Goal: Find contact information: Find contact information

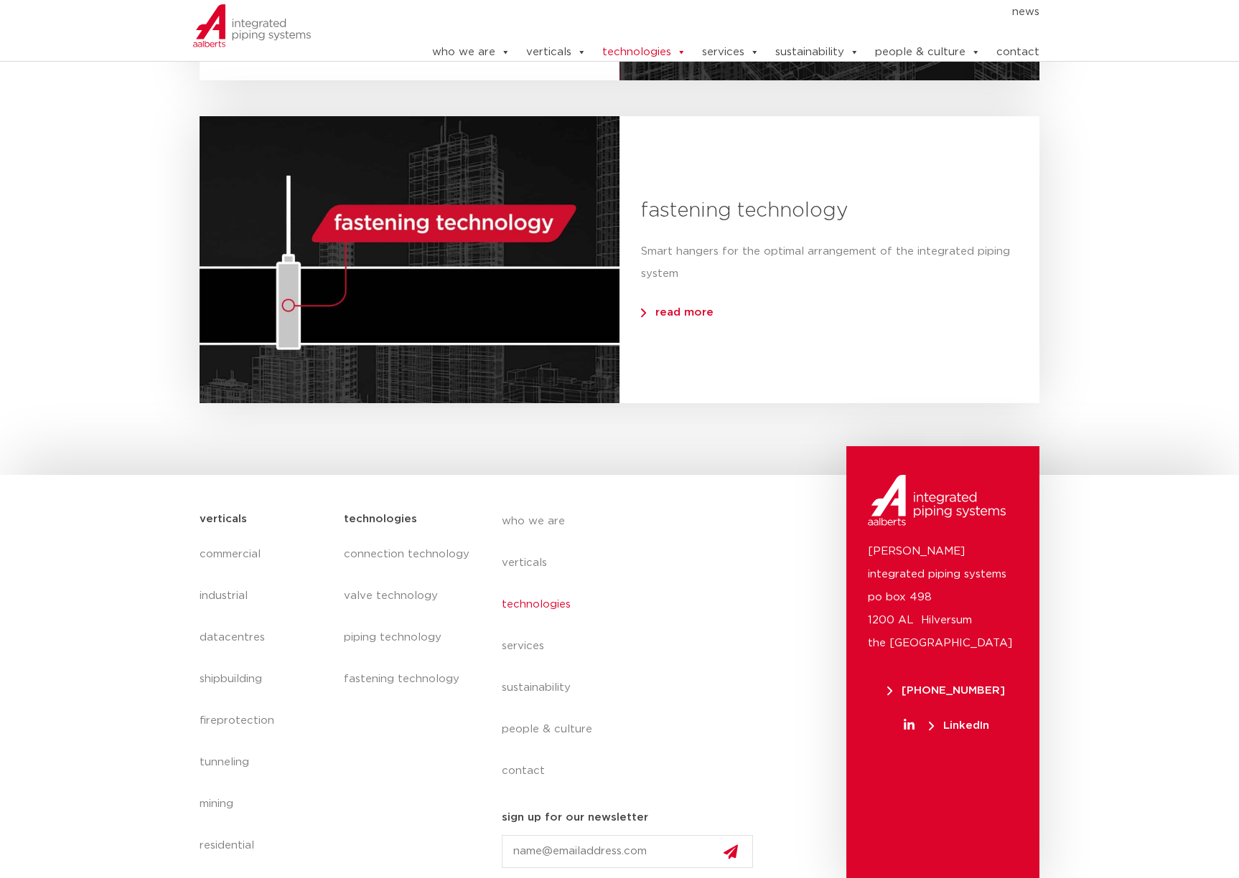
scroll to position [1381, 0]
click at [1022, 50] on link "contact" at bounding box center [1017, 52] width 43 height 29
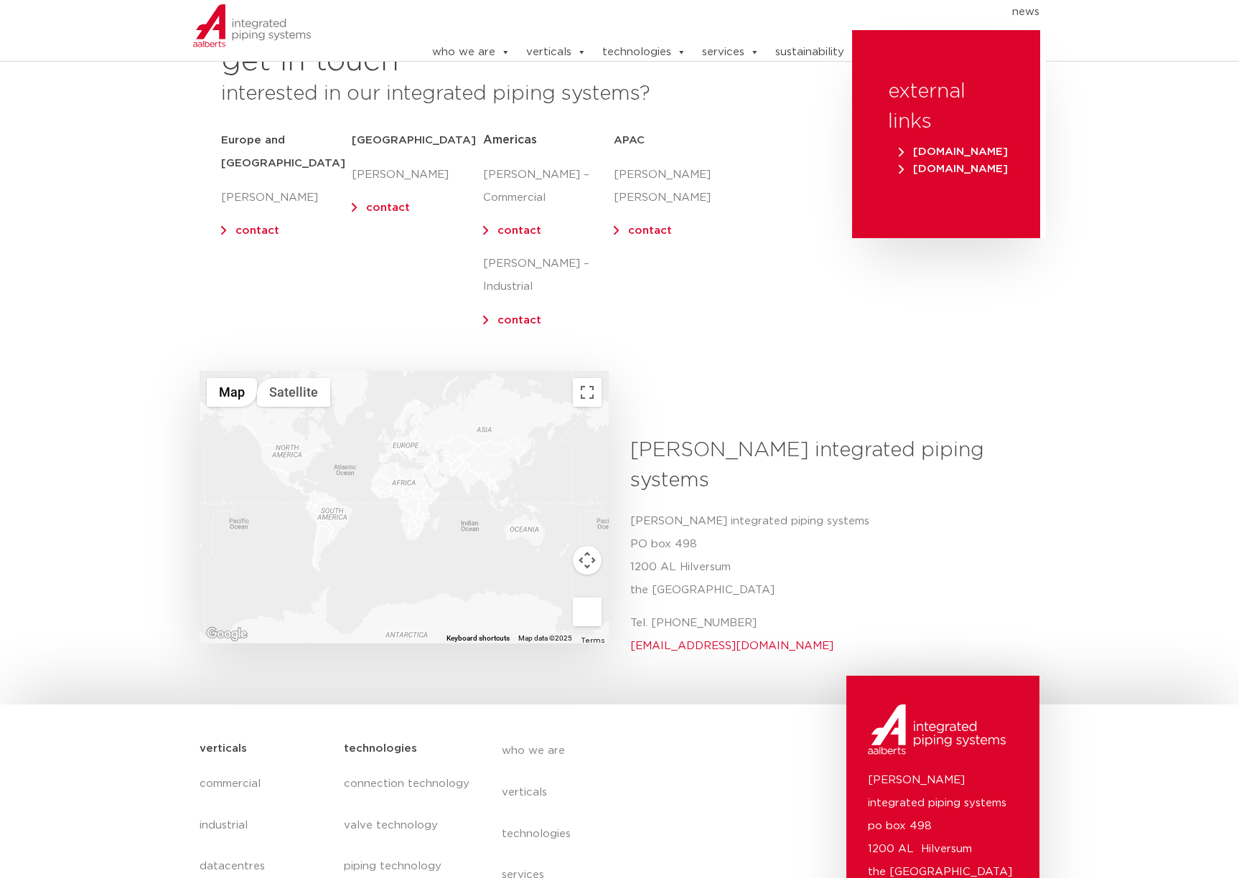
scroll to position [287, 0]
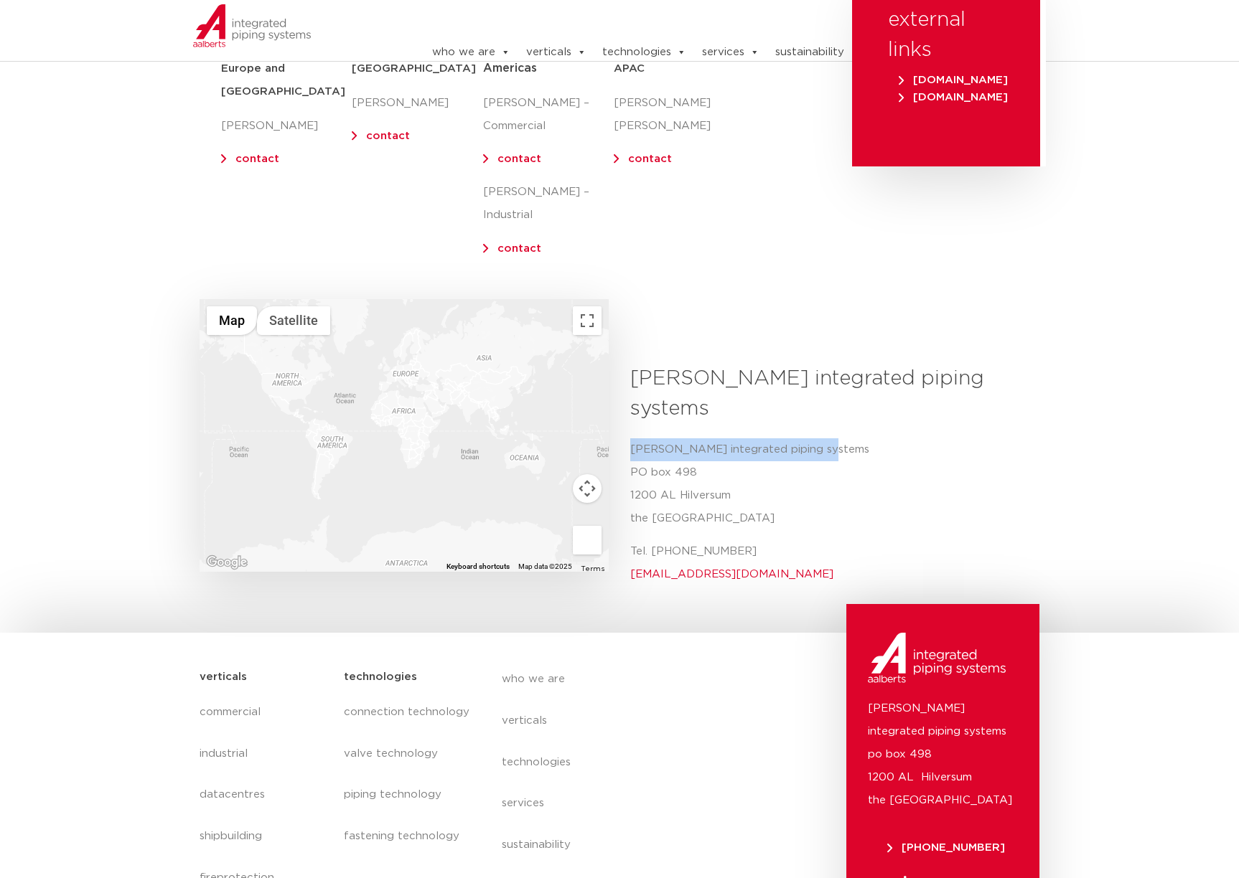
drag, startPoint x: 633, startPoint y: 375, endPoint x: 822, endPoint y: 382, distance: 189.6
click at [822, 438] on p "[PERSON_NAME] integrated piping systems [STREET_ADDRESS]" at bounding box center [829, 484] width 398 height 92
copy p "[PERSON_NAME] integrated piping systems"
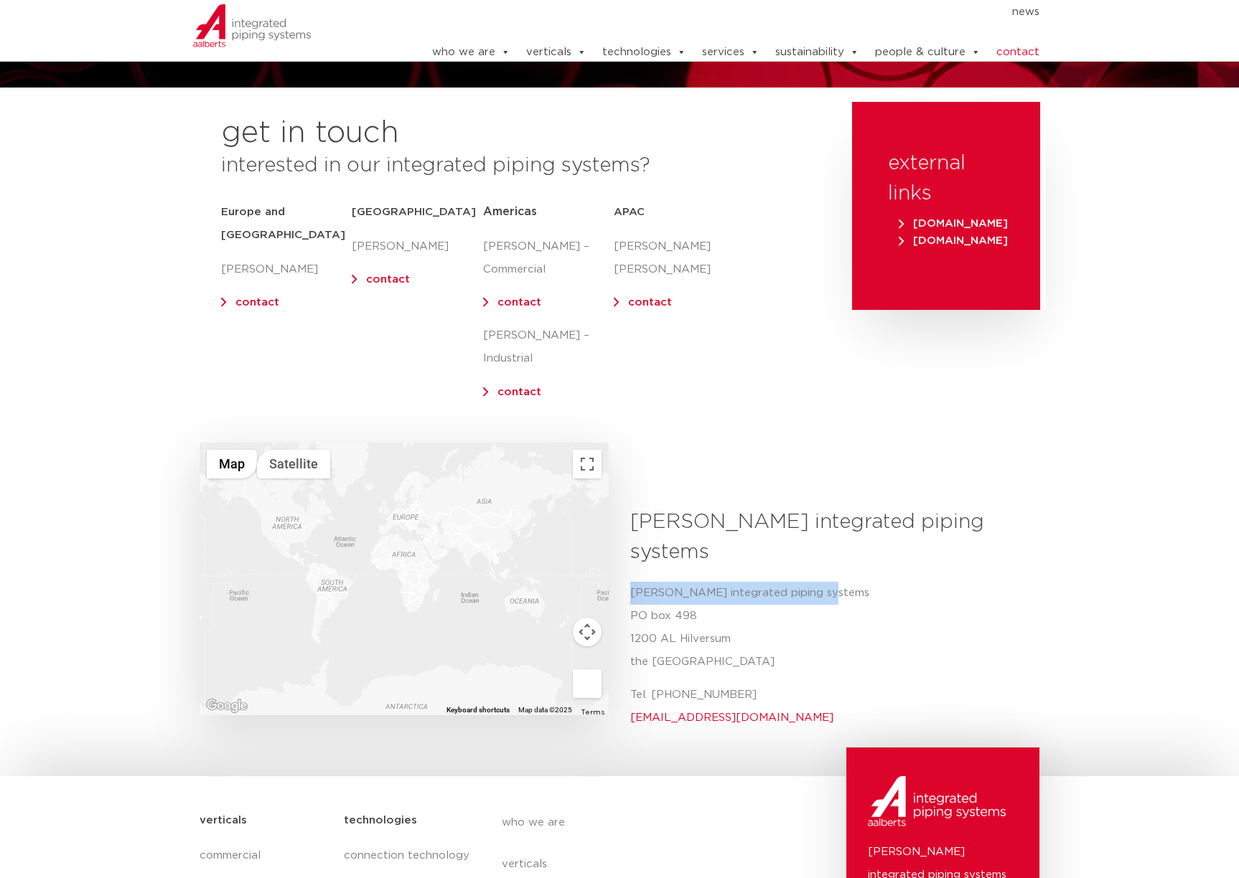
copy p "[PERSON_NAME] integrated piping systems"
click at [987, 582] on p "[PERSON_NAME] integrated piping systems [STREET_ADDRESS]" at bounding box center [829, 628] width 398 height 92
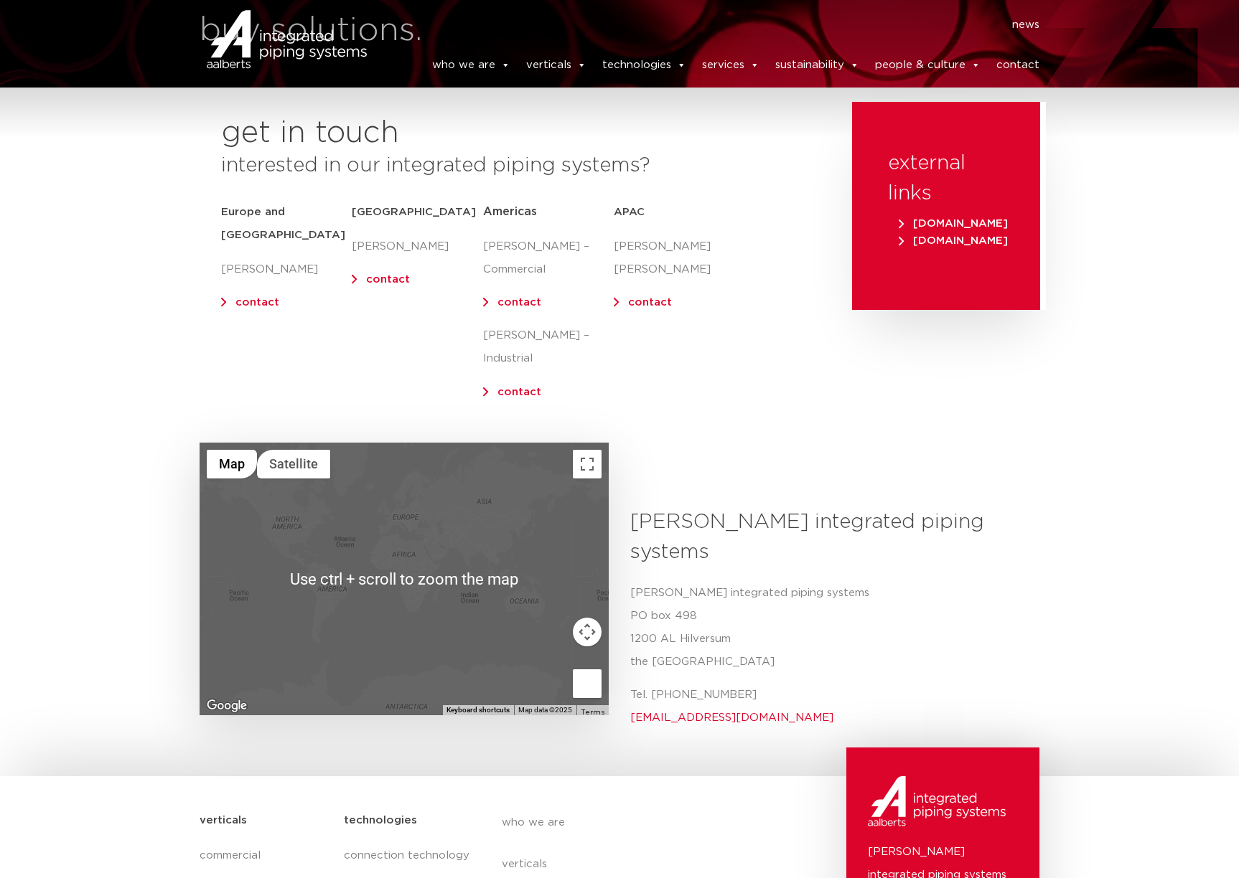
scroll to position [0, 0]
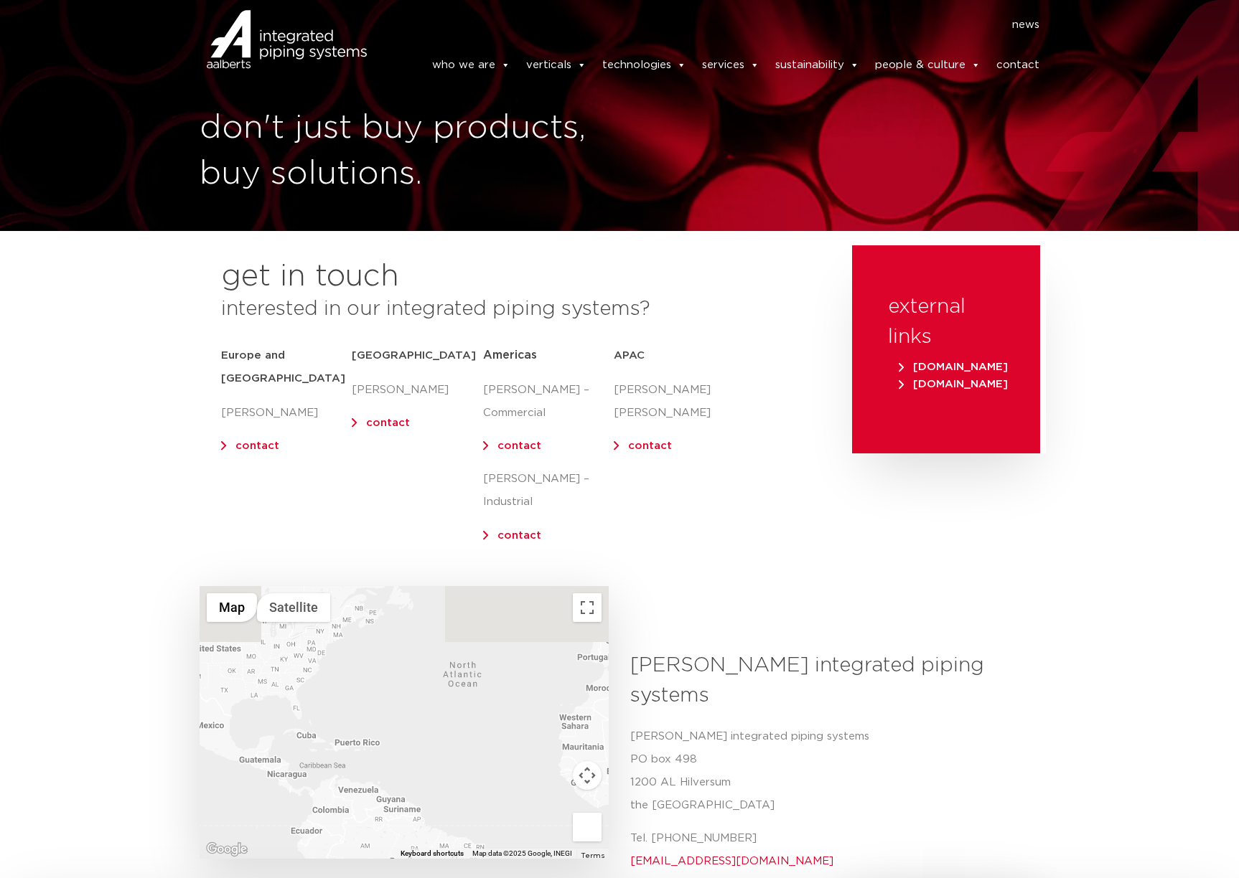
drag, startPoint x: 336, startPoint y: 611, endPoint x: 382, endPoint y: 815, distance: 209.8
click at [382, 815] on div "← Move left → Move right ↑ Move up ↓ Move down + Zoom in - Zoom out Home Jump l…" at bounding box center [619, 768] width 854 height 248
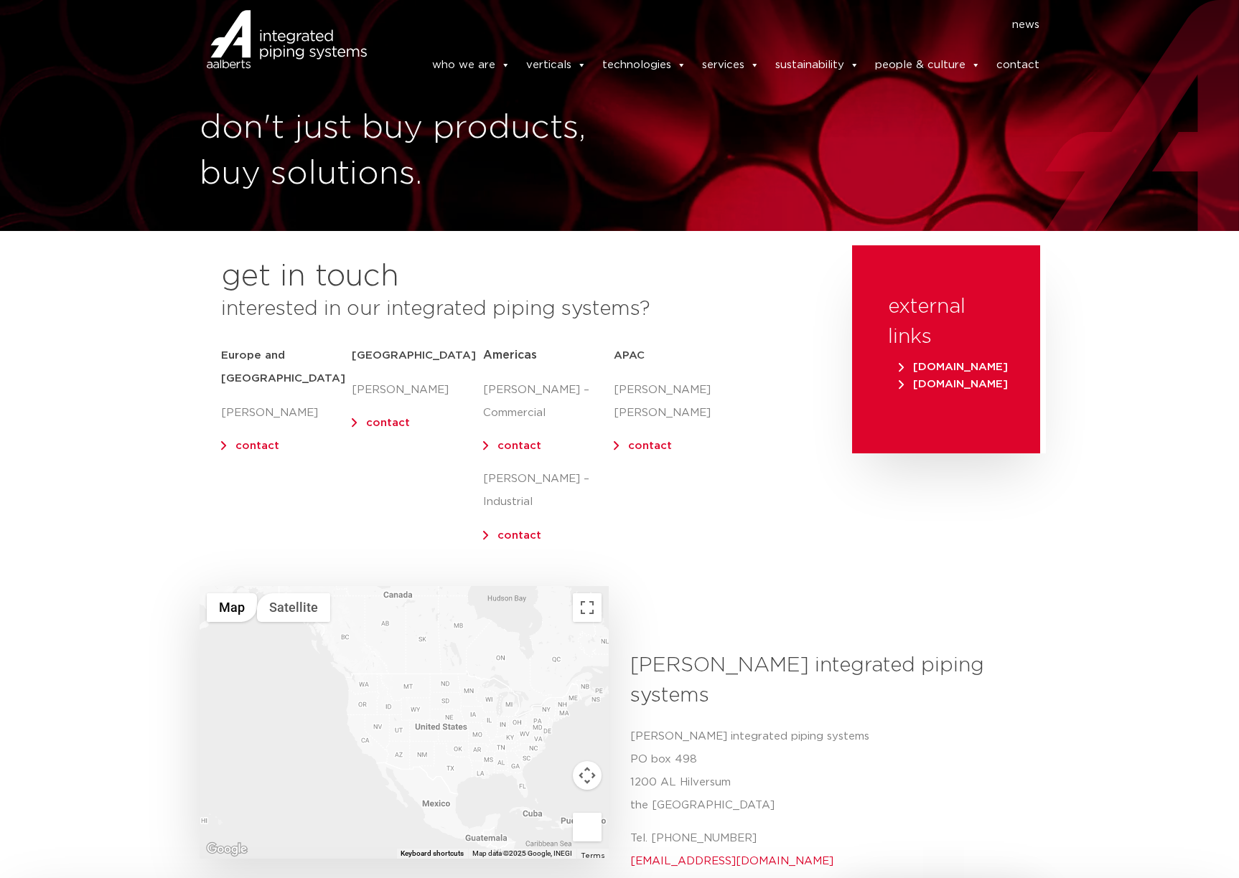
drag, startPoint x: 333, startPoint y: 704, endPoint x: 551, endPoint y: 741, distance: 221.3
click at [551, 741] on div at bounding box center [403, 722] width 409 height 273
drag, startPoint x: 474, startPoint y: 730, endPoint x: 447, endPoint y: 695, distance: 45.1
click at [450, 696] on div at bounding box center [403, 722] width 409 height 273
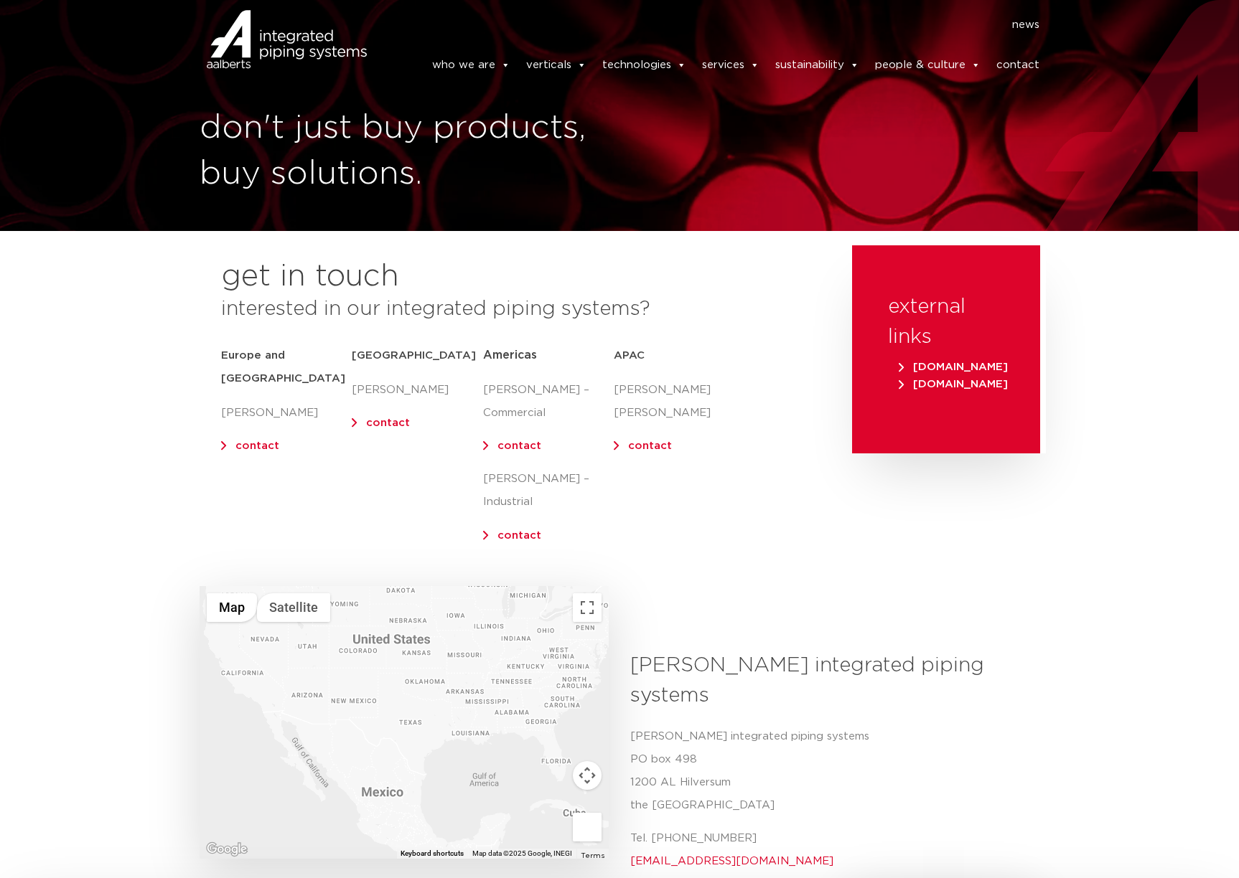
click at [570, 639] on div at bounding box center [403, 722] width 409 height 273
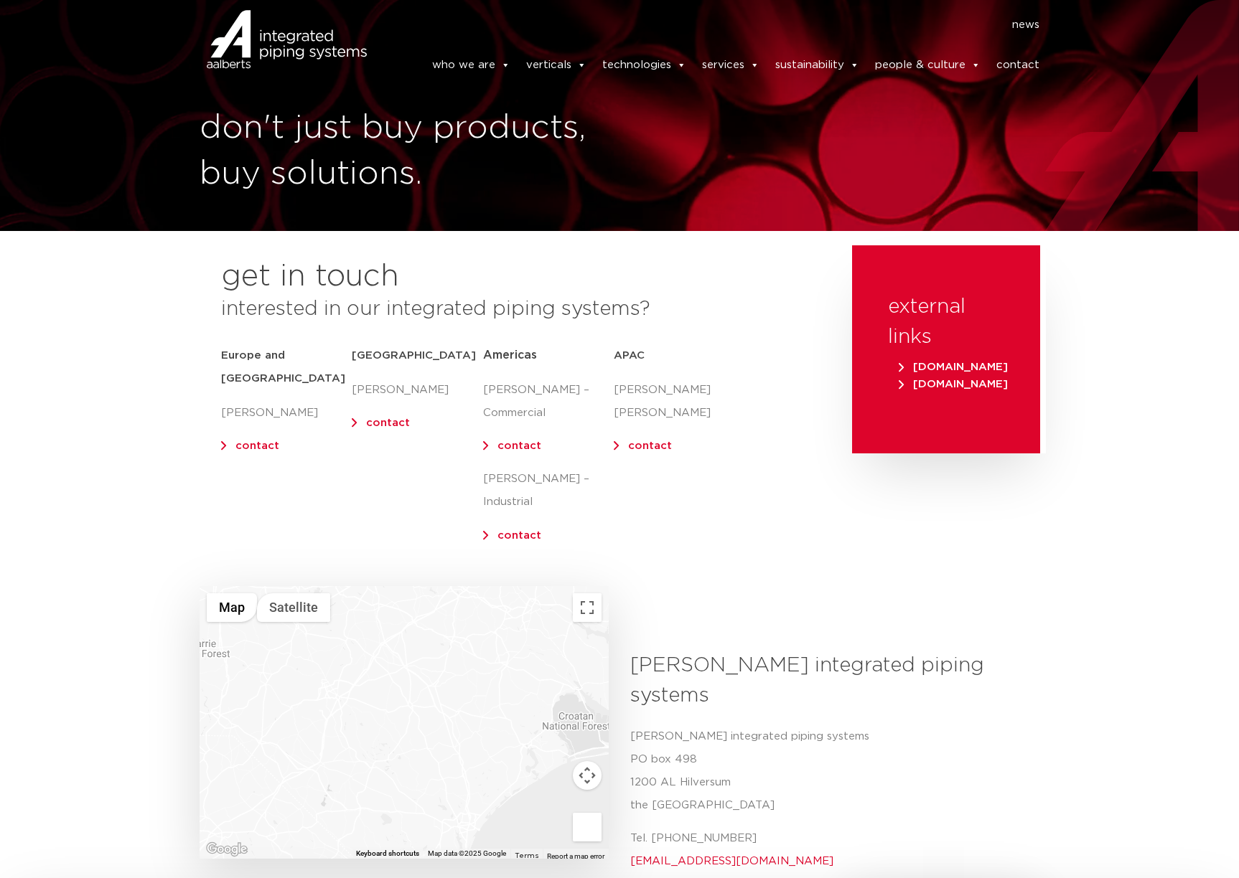
drag, startPoint x: 547, startPoint y: 651, endPoint x: 367, endPoint y: 662, distance: 180.4
click at [367, 662] on div at bounding box center [403, 722] width 409 height 273
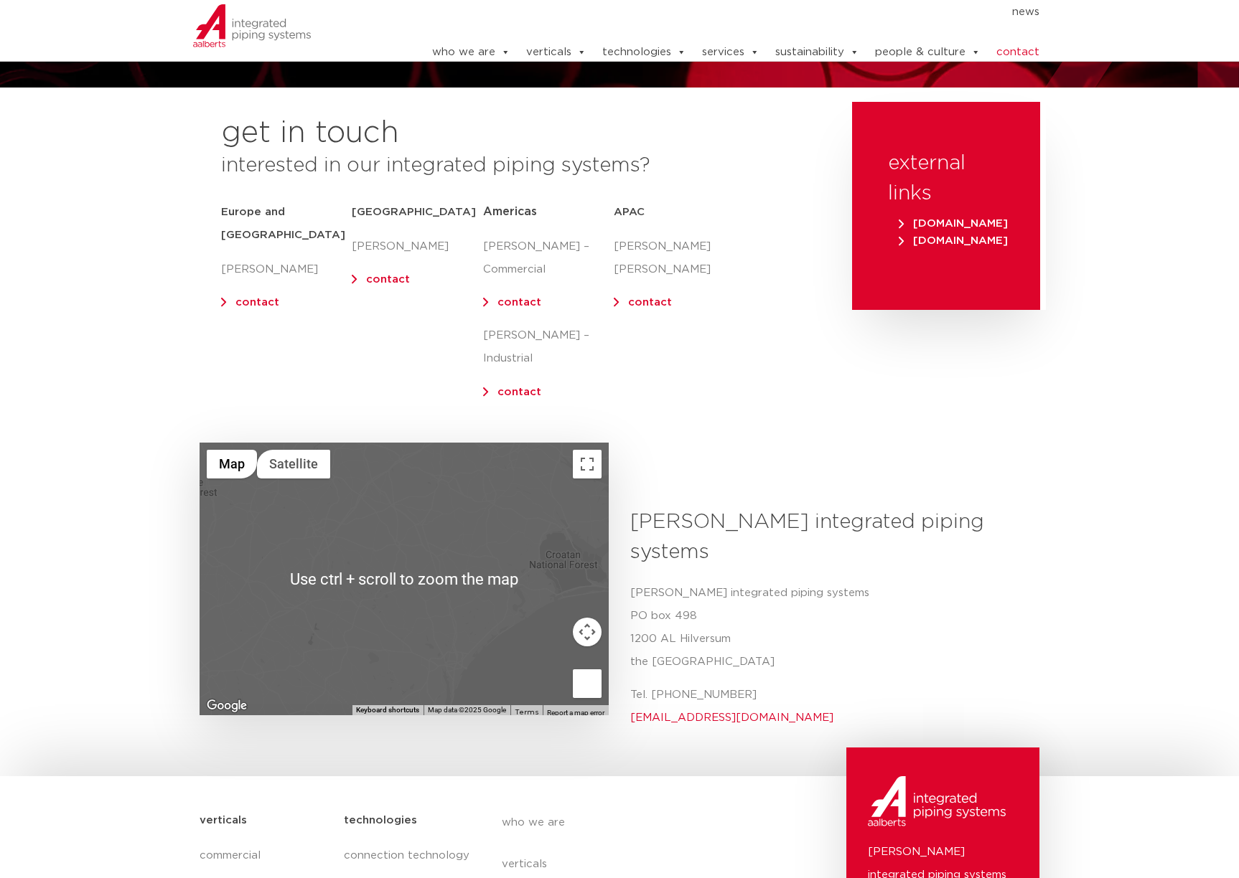
scroll to position [215, 0]
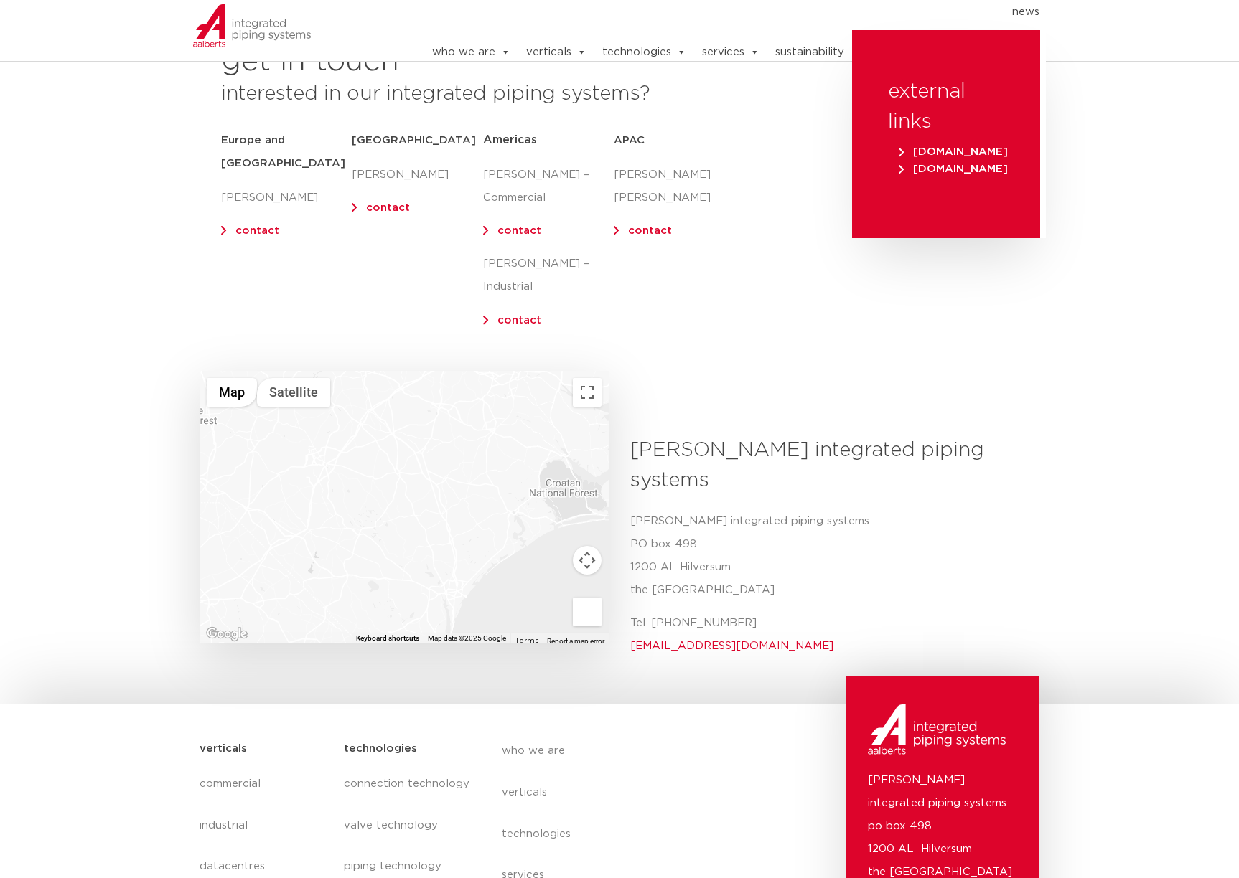
click at [520, 309] on p "contact" at bounding box center [548, 320] width 131 height 23
click at [522, 315] on link "contact" at bounding box center [519, 320] width 44 height 11
click at [1029, 497] on div "[PERSON_NAME] integrated piping systems Aalberts integrated [STREET_ADDRESS] Te…" at bounding box center [829, 552] width 420 height 233
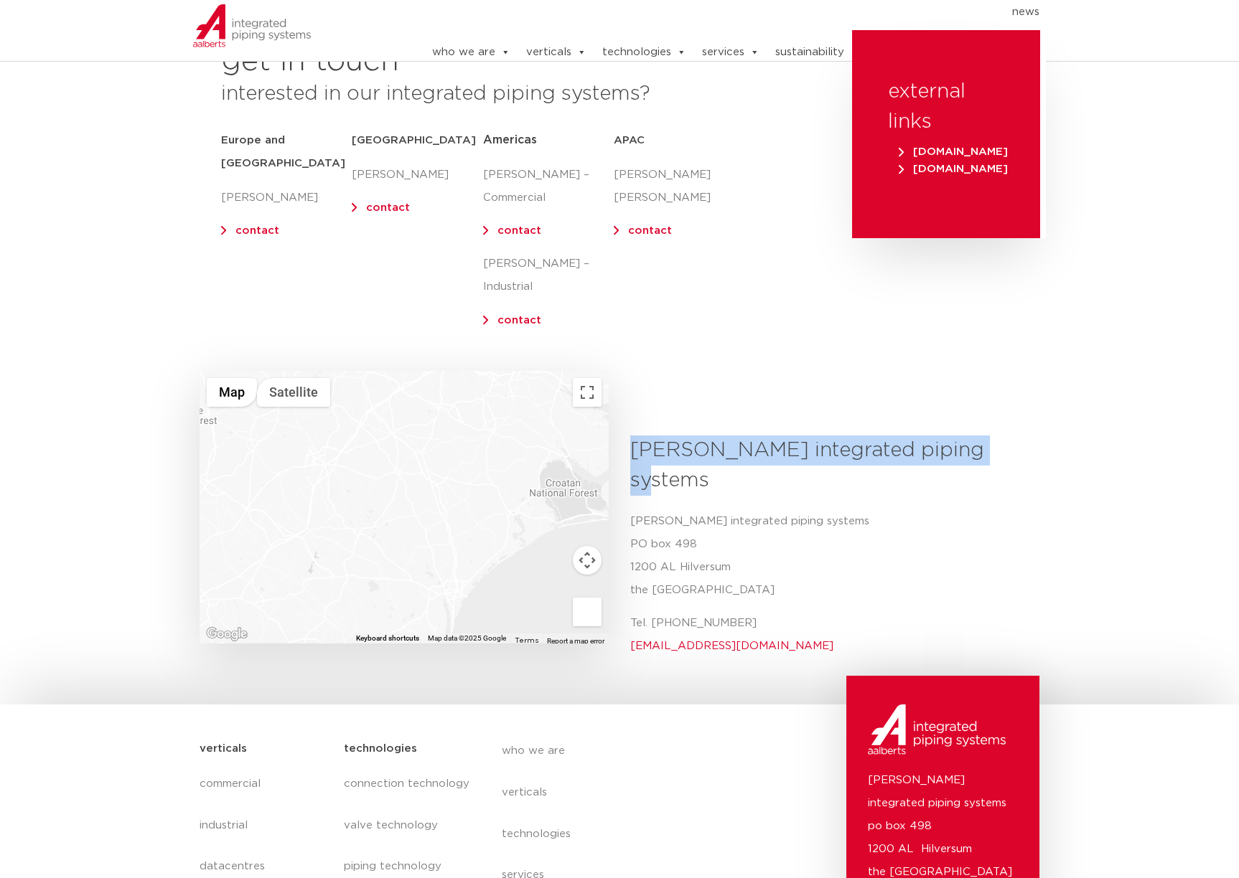
drag, startPoint x: 632, startPoint y: 406, endPoint x: 983, endPoint y: 408, distance: 350.9
click at [983, 436] on h3 "[PERSON_NAME] integrated piping systems" at bounding box center [829, 466] width 398 height 60
copy h3 "[PERSON_NAME] integrated piping systems"
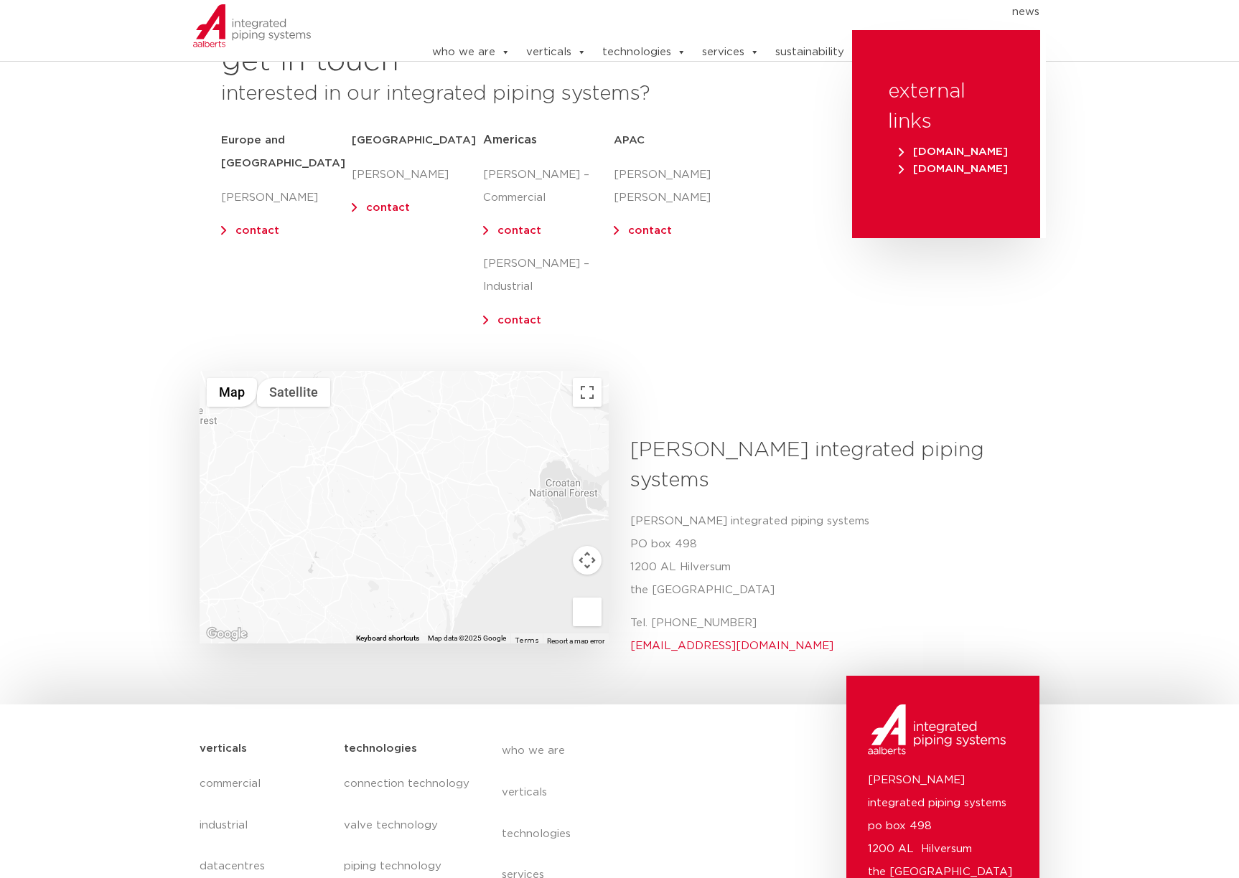
click at [525, 187] on p "[PERSON_NAME] – Commercial" at bounding box center [548, 187] width 131 height 46
click at [1045, 452] on div "← Move left → Move right ↑ Move up ↓ Move down + Zoom in - Zoom out Home Jump l…" at bounding box center [619, 552] width 854 height 248
click at [1063, 441] on section "← Move left → Move right ↑ Move up ↓ Move down + Zoom in - Zoom out Home Jump l…" at bounding box center [619, 552] width 1239 height 248
drag, startPoint x: 743, startPoint y: 571, endPoint x: 630, endPoint y: 576, distance: 113.5
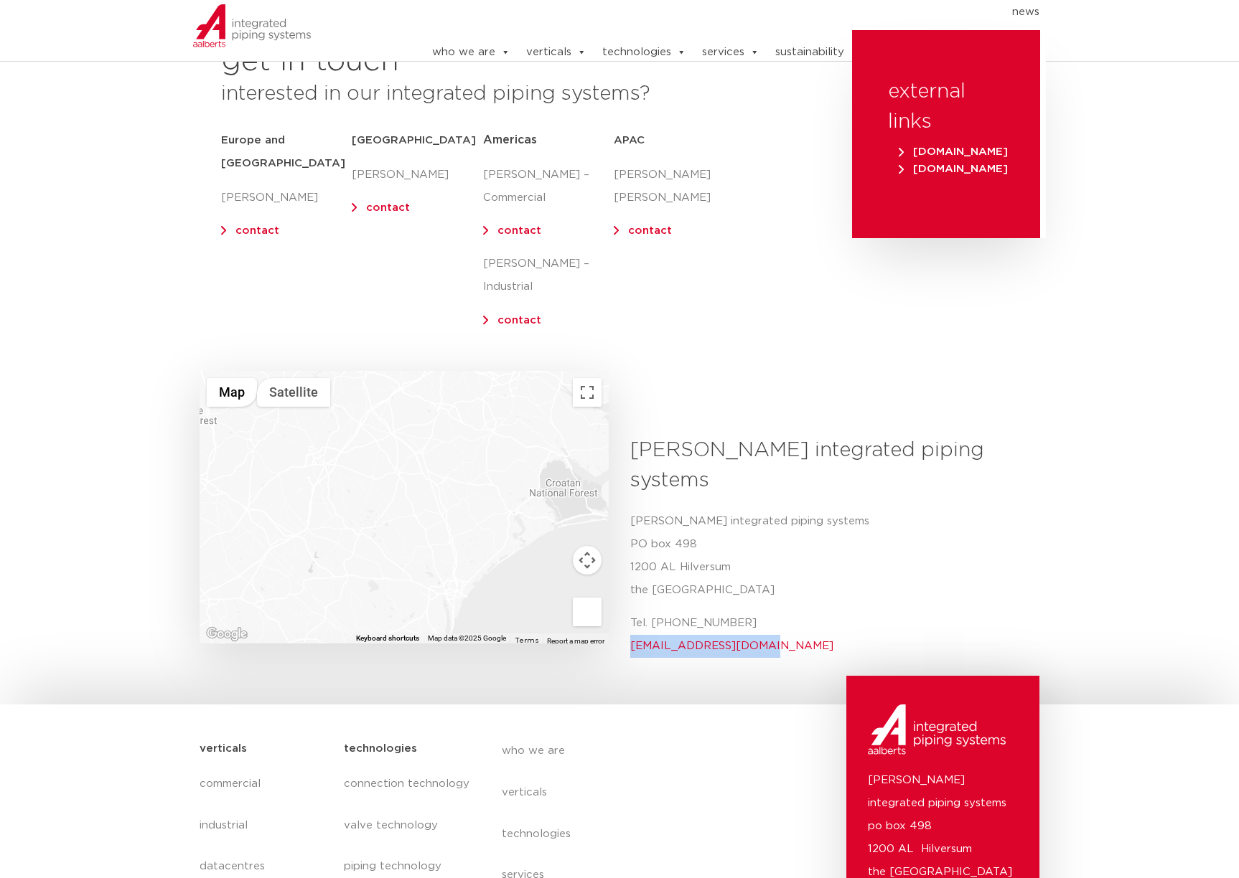
click at [630, 612] on p "Tel. [PHONE_NUMBER] [EMAIL_ADDRESS][DOMAIN_NAME]" at bounding box center [829, 635] width 398 height 46
copy link "[EMAIL_ADDRESS][DOMAIN_NAME]"
click at [515, 225] on link "contact" at bounding box center [519, 230] width 44 height 11
click at [1058, 319] on section "get in touch interested in our integrated piping systems? [GEOGRAPHIC_DATA] and…" at bounding box center [619, 200] width 1239 height 341
